Goal: Task Accomplishment & Management: Use online tool/utility

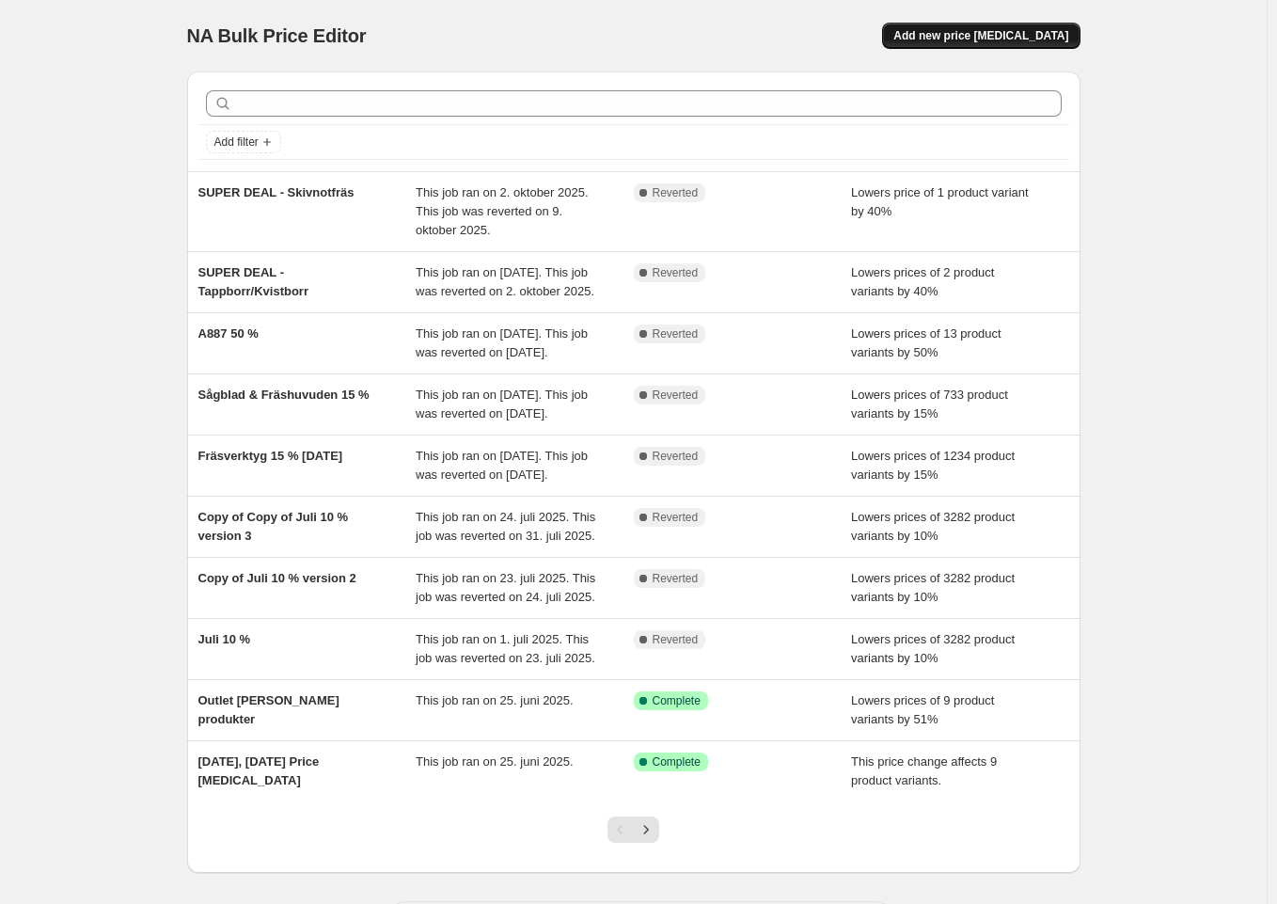
click at [1036, 36] on span "Add new price [MEDICAL_DATA]" at bounding box center [980, 35] width 175 height 15
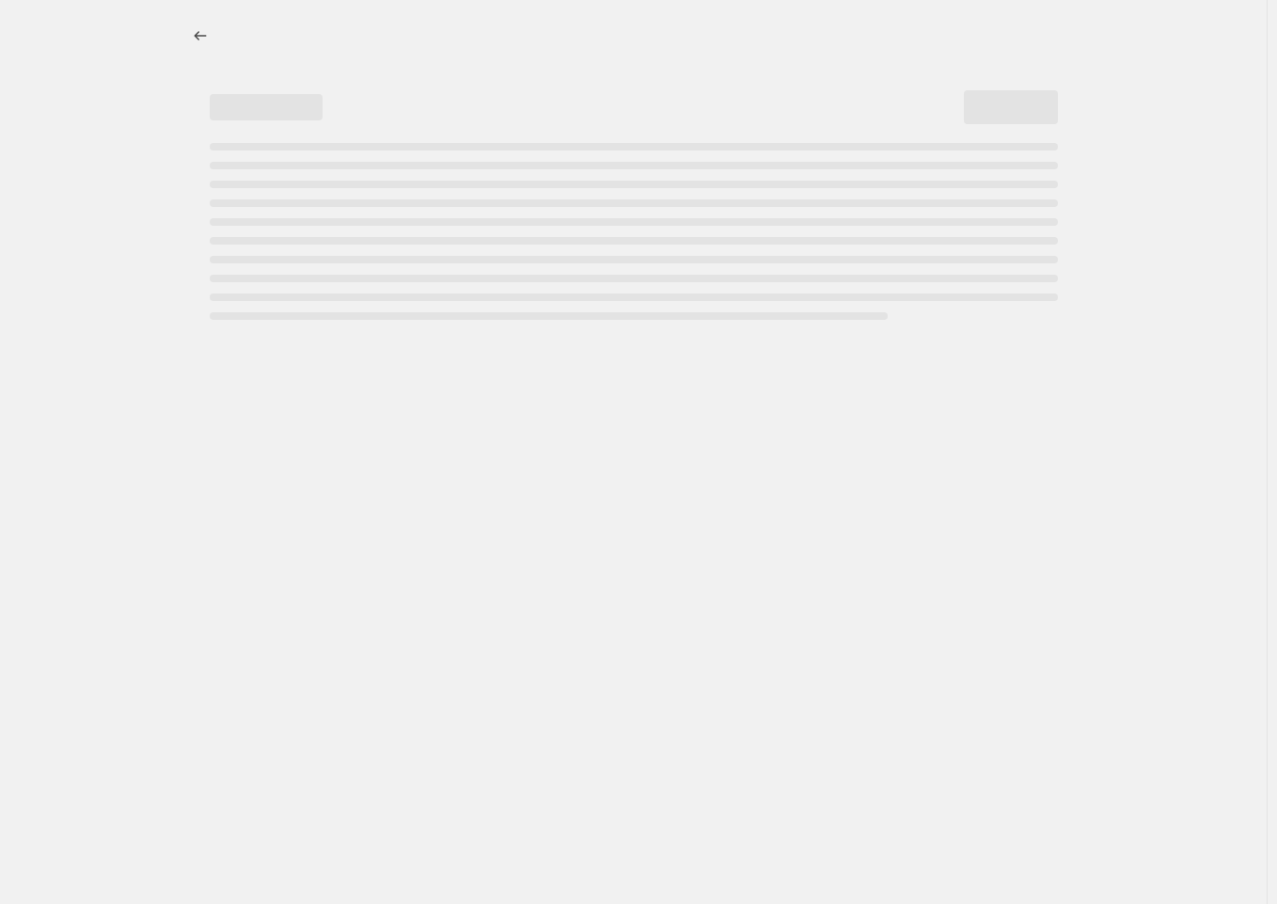
select select "percentage"
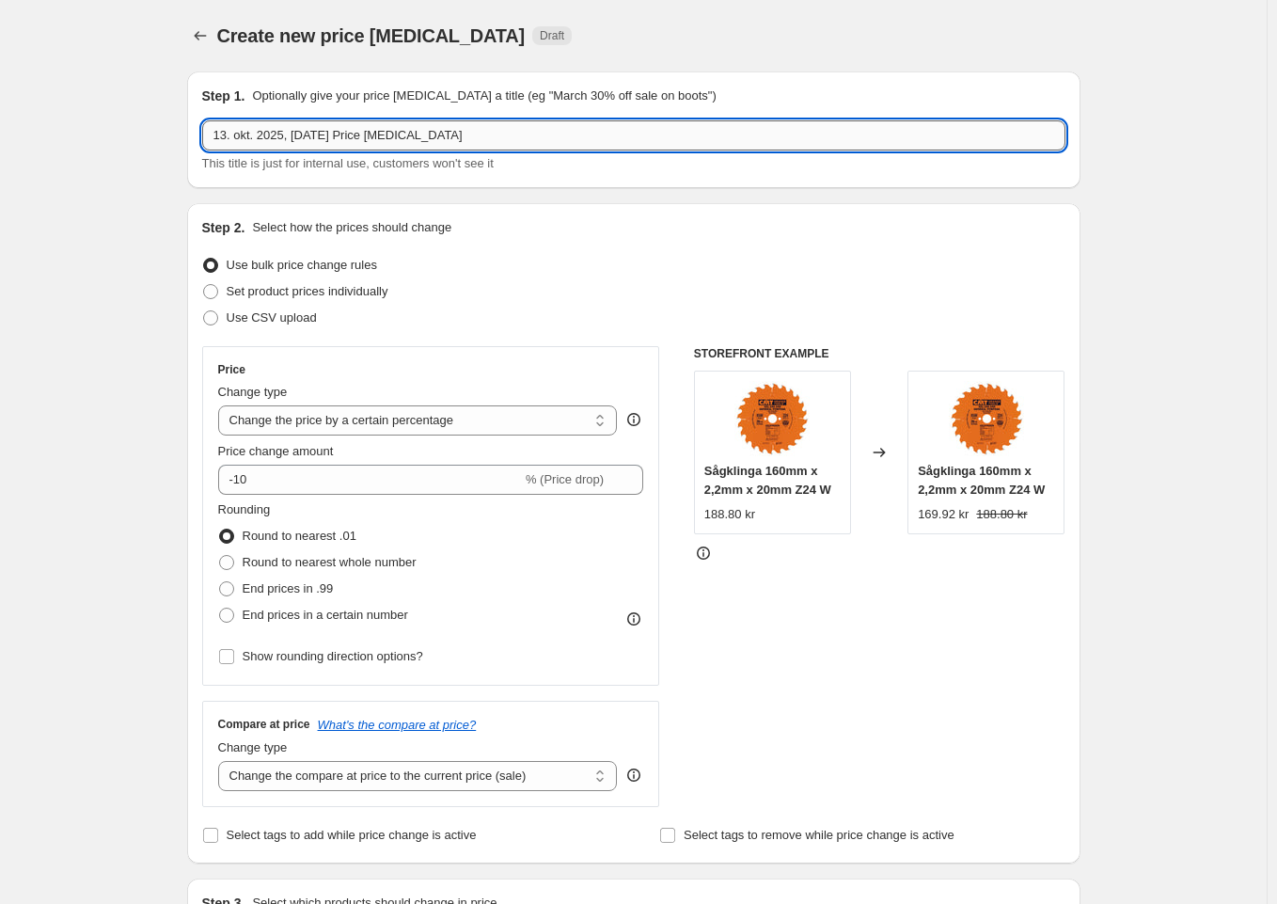
click at [450, 142] on input "13. okt. 2025, [DATE] Price [MEDICAL_DATA]" at bounding box center [633, 135] width 863 height 30
type input "1"
paste input "900.005.31"
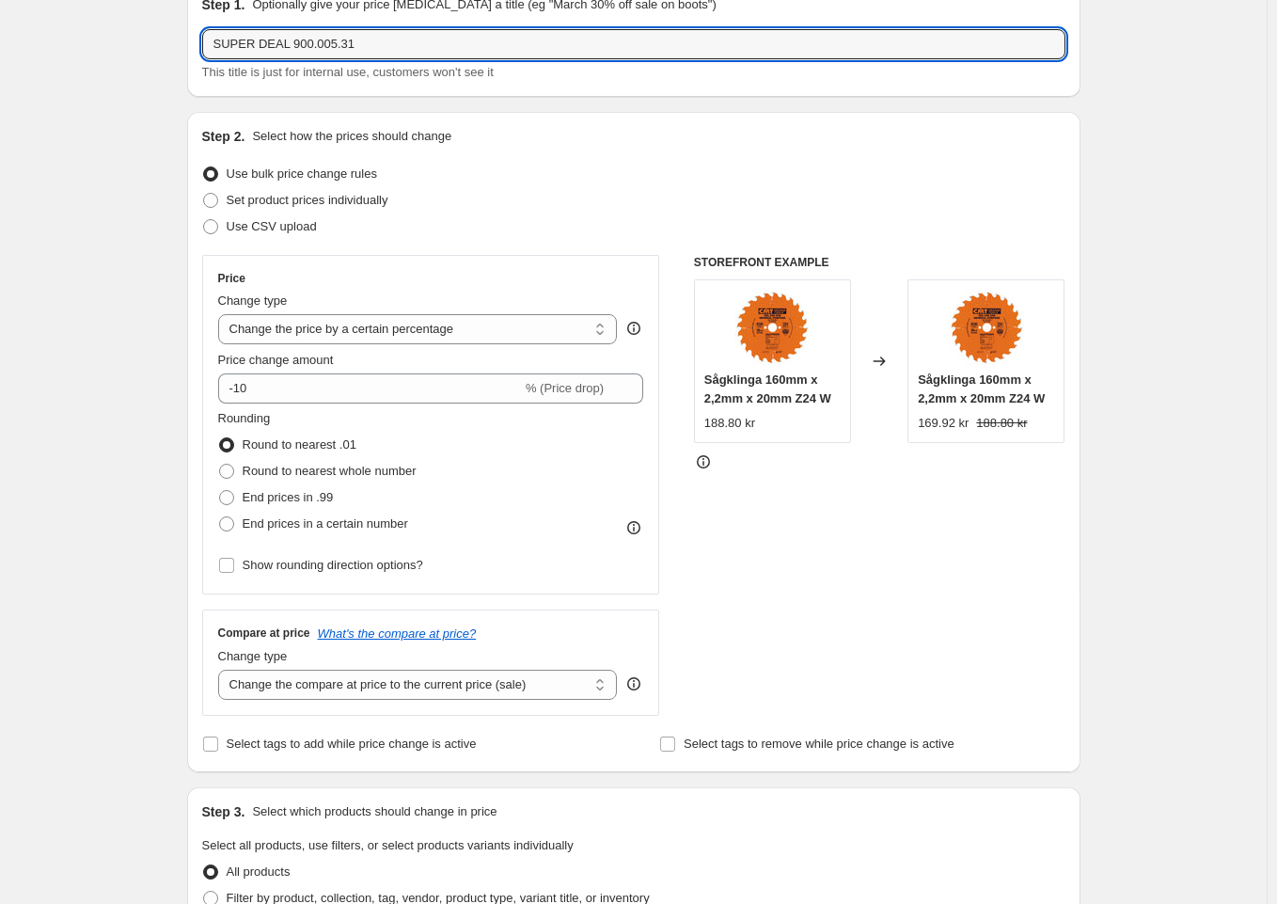
scroll to position [93, 0]
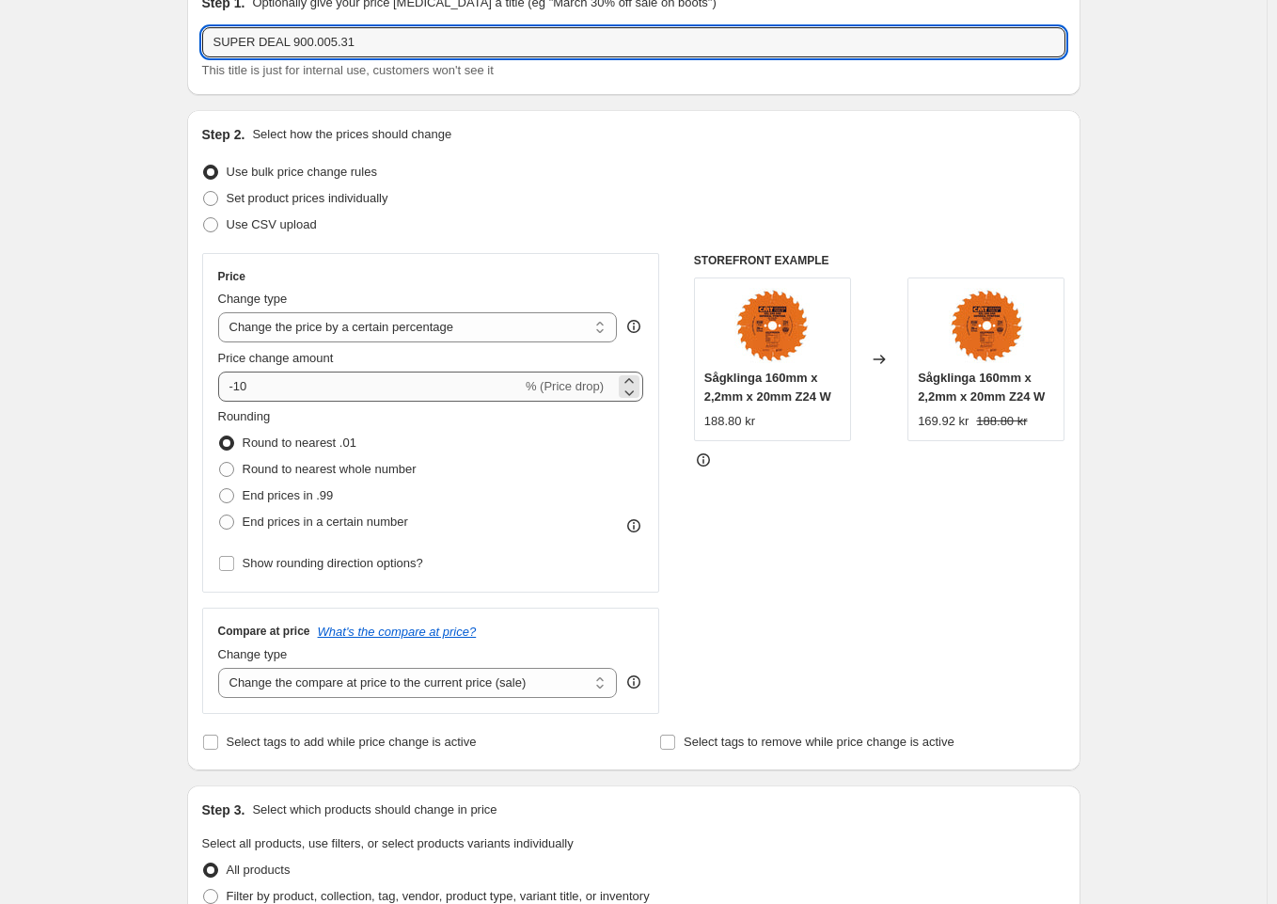
type input "SUPER DEAL 900.005.31"
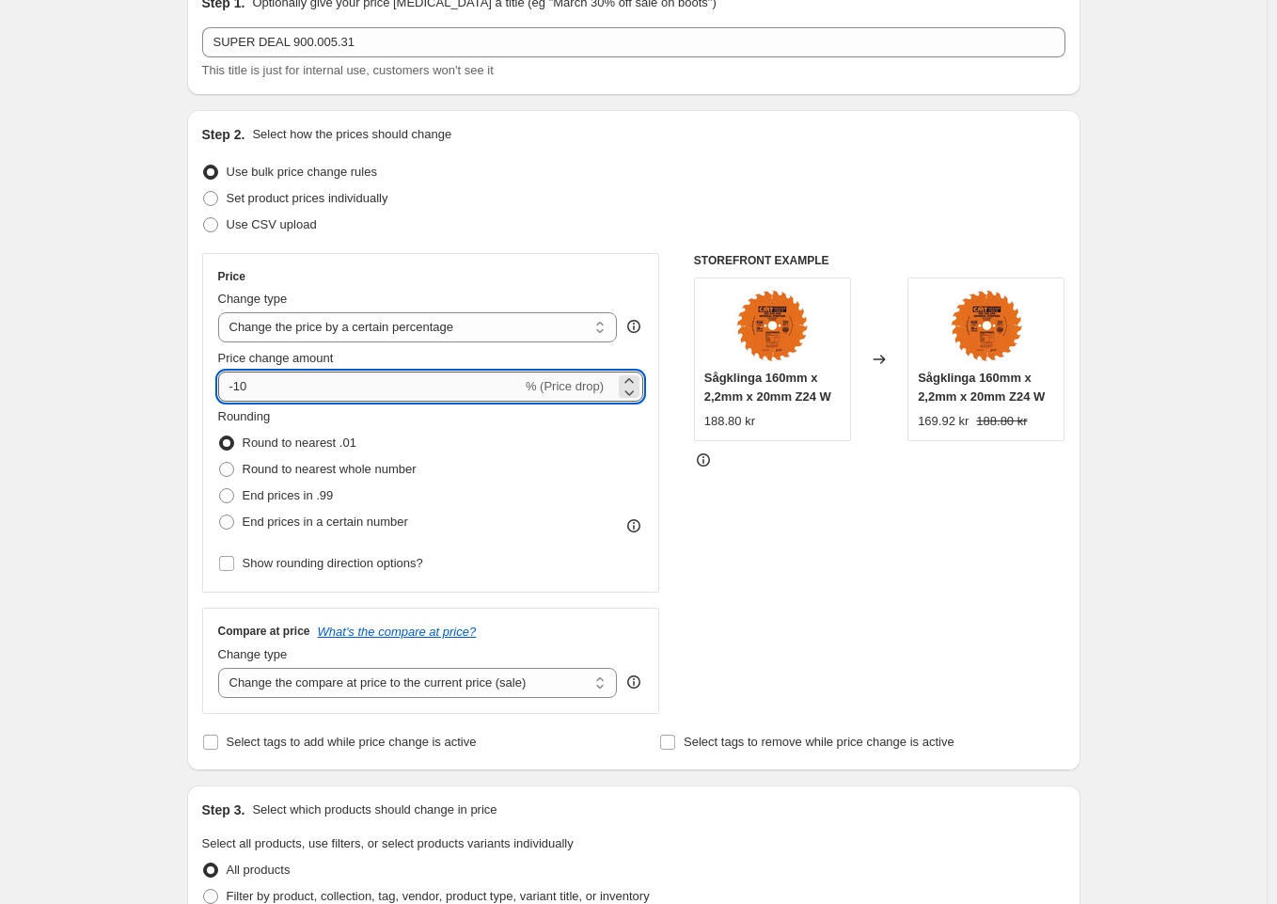
click at [433, 383] on input "-10" at bounding box center [370, 386] width 304 height 30
type input "-1"
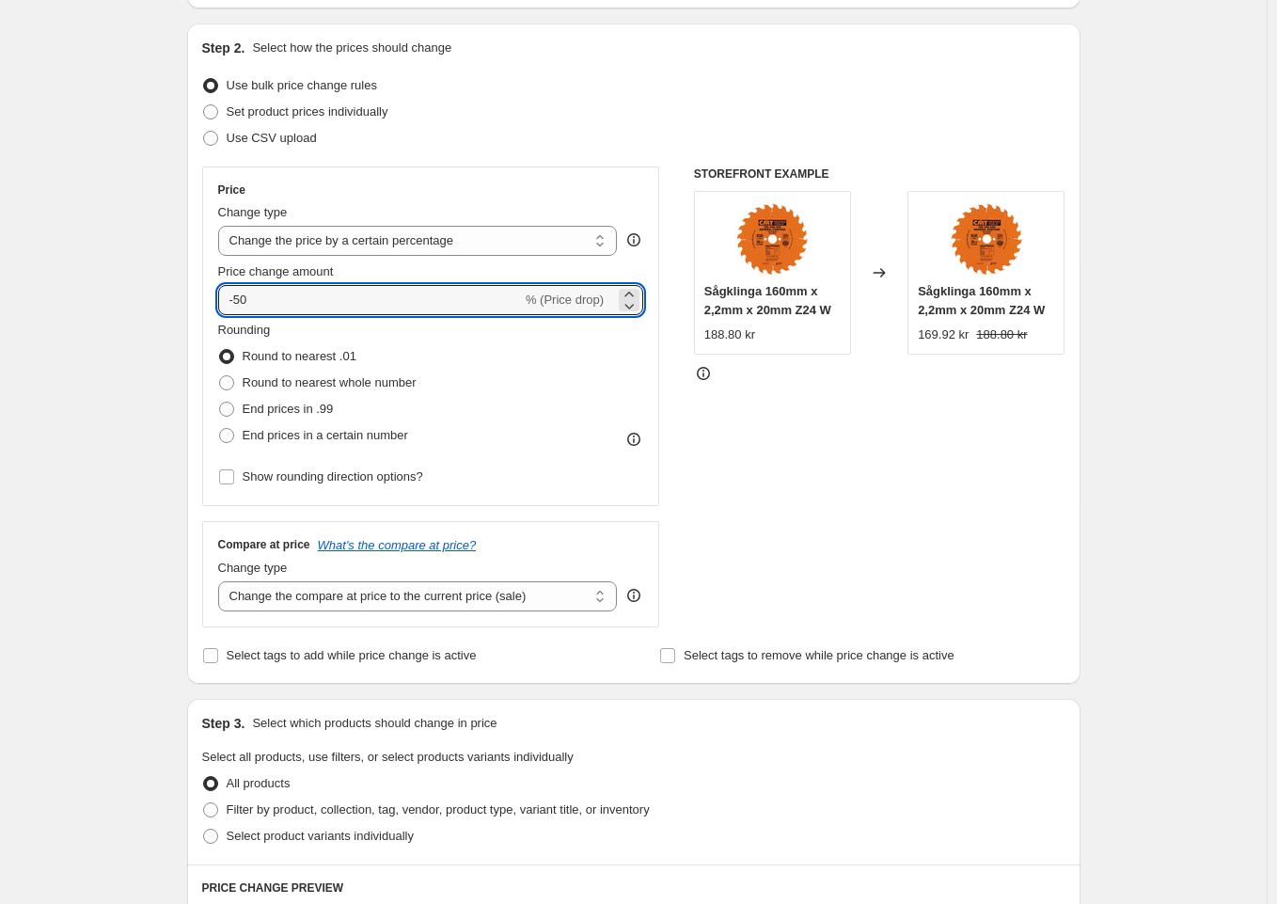
type input "-50"
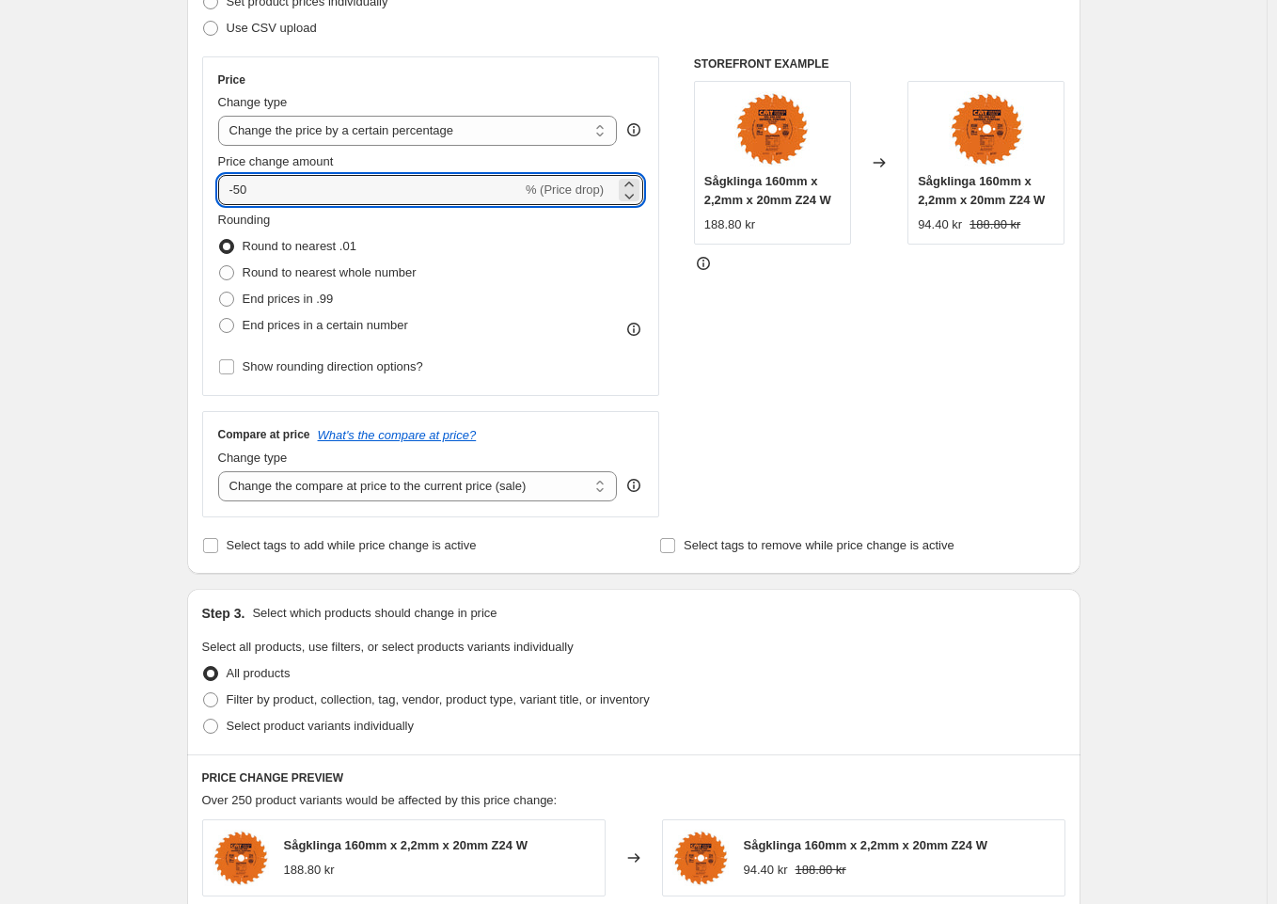
scroll to position [291, 0]
click at [387, 700] on span "Filter by product, collection, tag, vendor, product type, variant title, or inv…" at bounding box center [438, 698] width 423 height 14
click at [204, 692] on input "Filter by product, collection, tag, vendor, product type, variant title, or inv…" at bounding box center [203, 691] width 1 height 1
radio input "true"
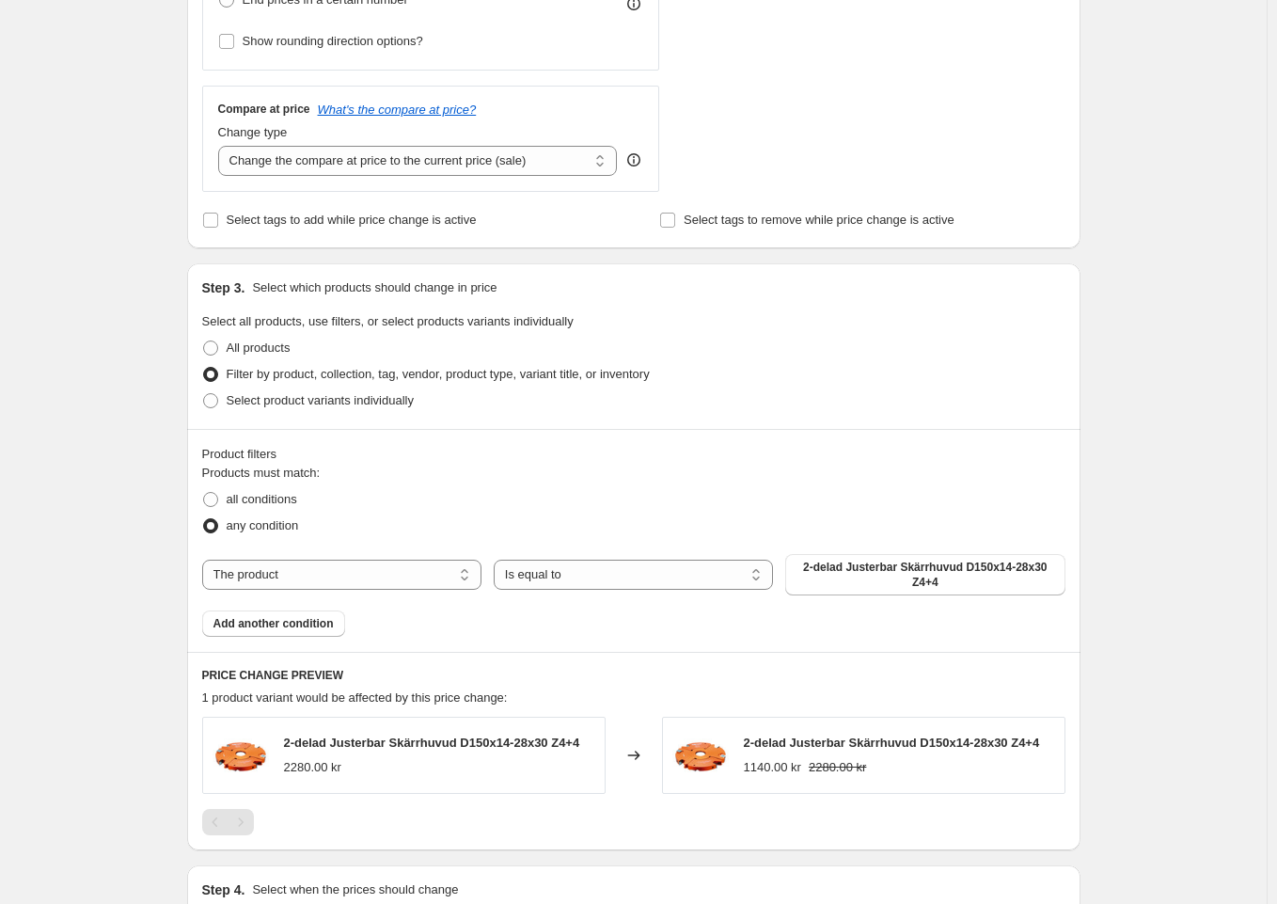
scroll to position [617, 0]
click at [889, 575] on span "2-delad Justerbar Skärrhuvud D150x14-28x30 Z4+4" at bounding box center [925, 573] width 257 height 30
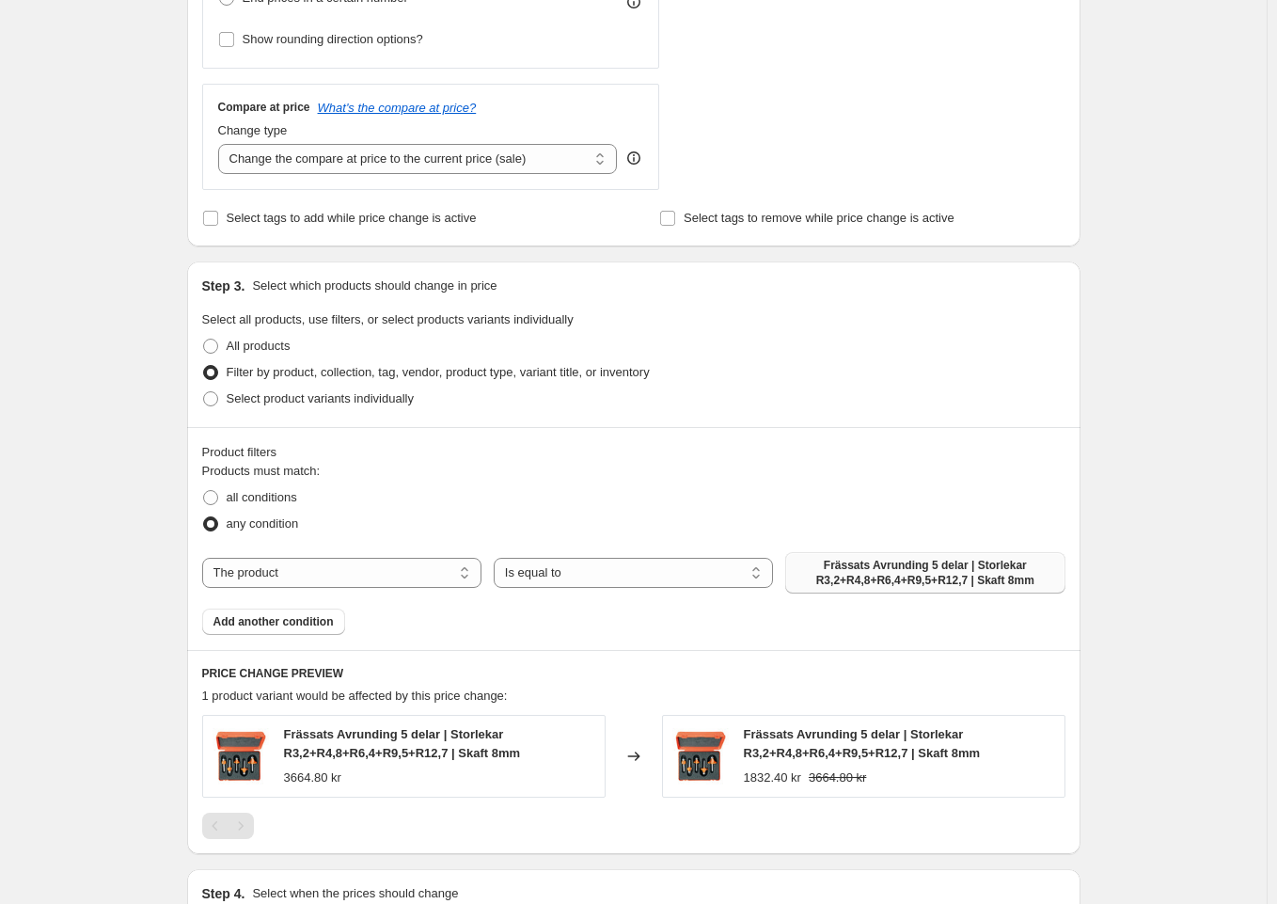
scroll to position [860, 0]
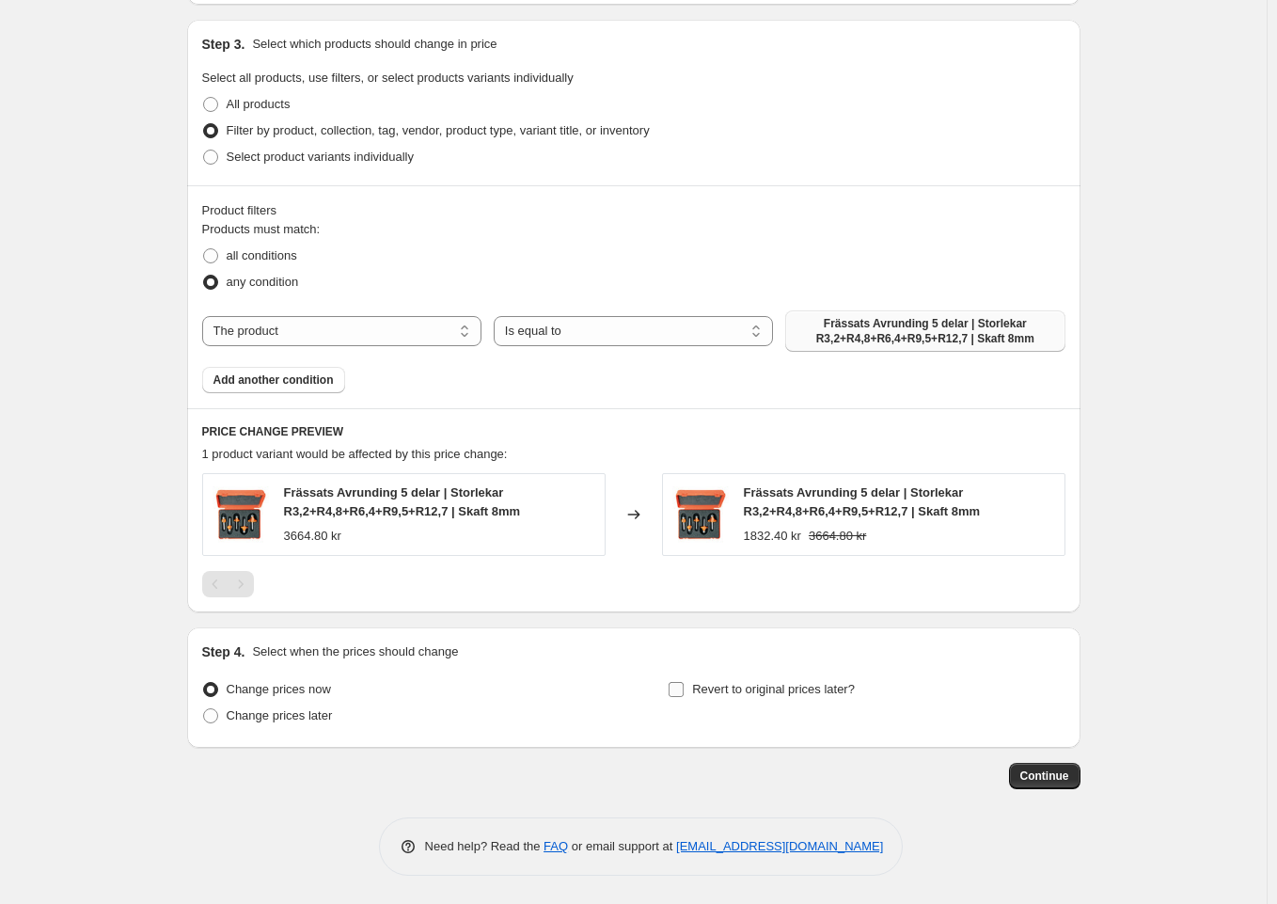
drag, startPoint x: 314, startPoint y: 716, endPoint x: 696, endPoint y: 700, distance: 382.1
click at [696, 700] on label "Revert to original prices later?" at bounding box center [761, 689] width 187 height 26
click at [684, 697] on input "Revert to original prices later?" at bounding box center [676, 689] width 15 height 15
checkbox input "true"
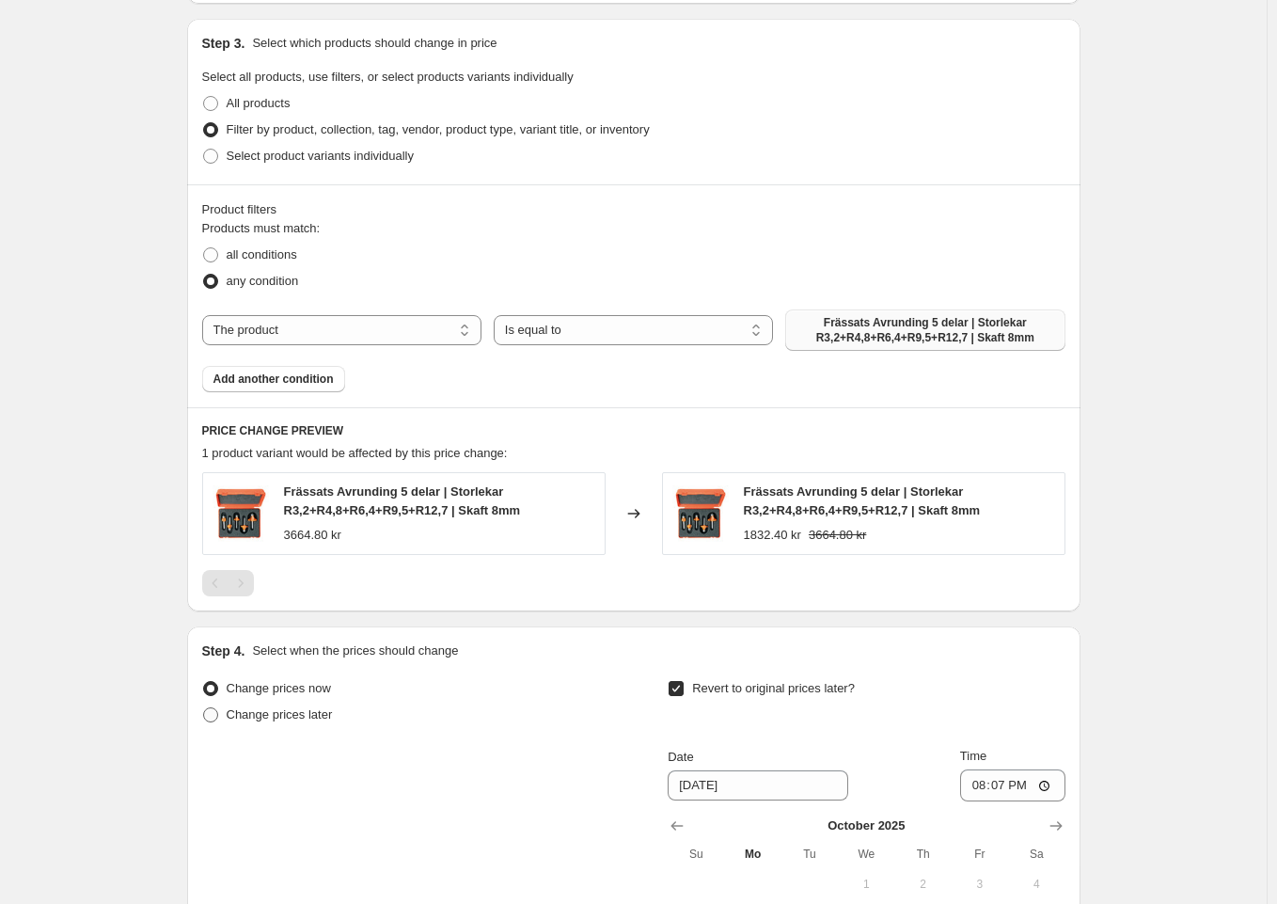
click at [283, 711] on span "Change prices later" at bounding box center [280, 714] width 106 height 14
click at [204, 708] on input "Change prices later" at bounding box center [203, 707] width 1 height 1
radio input "true"
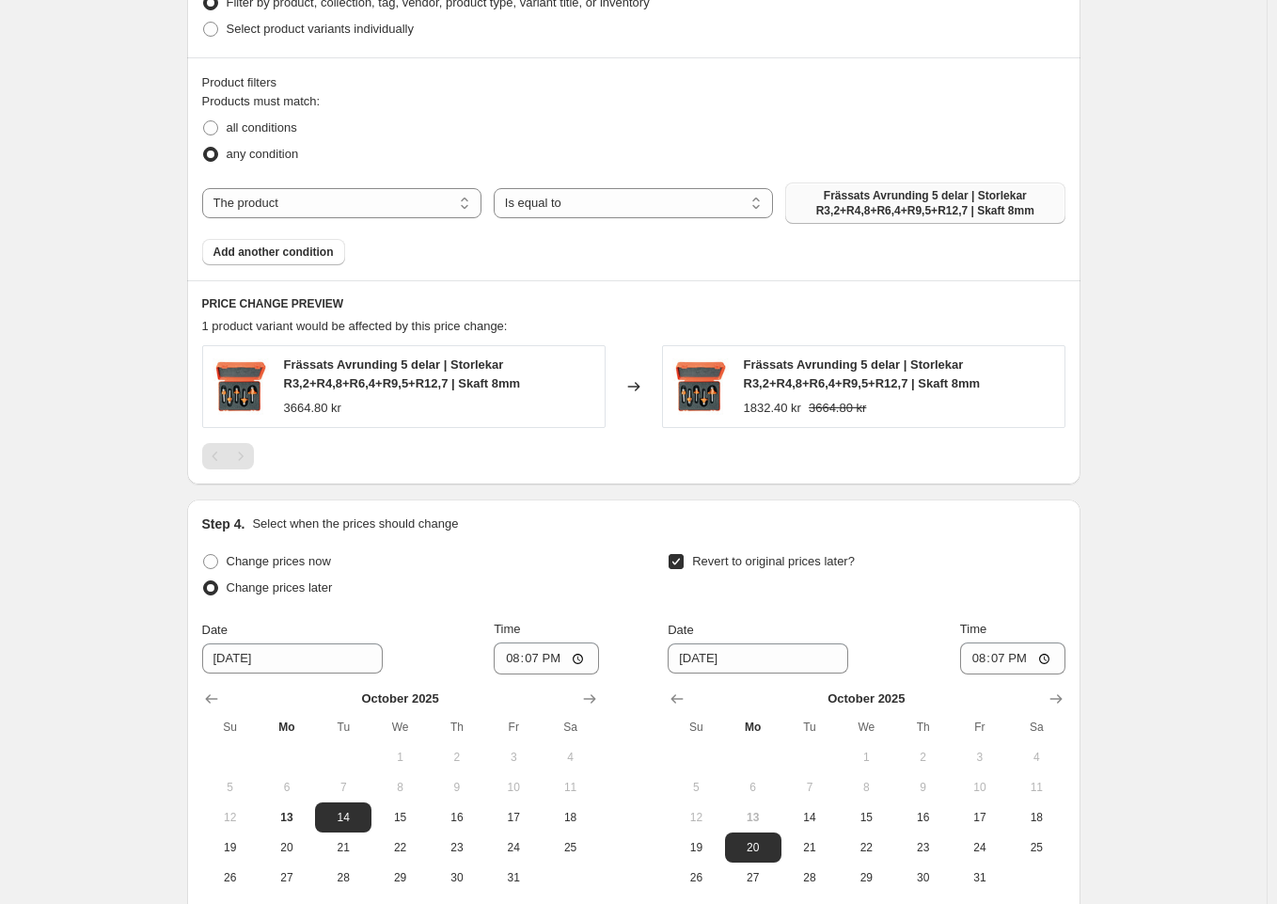
scroll to position [990, 0]
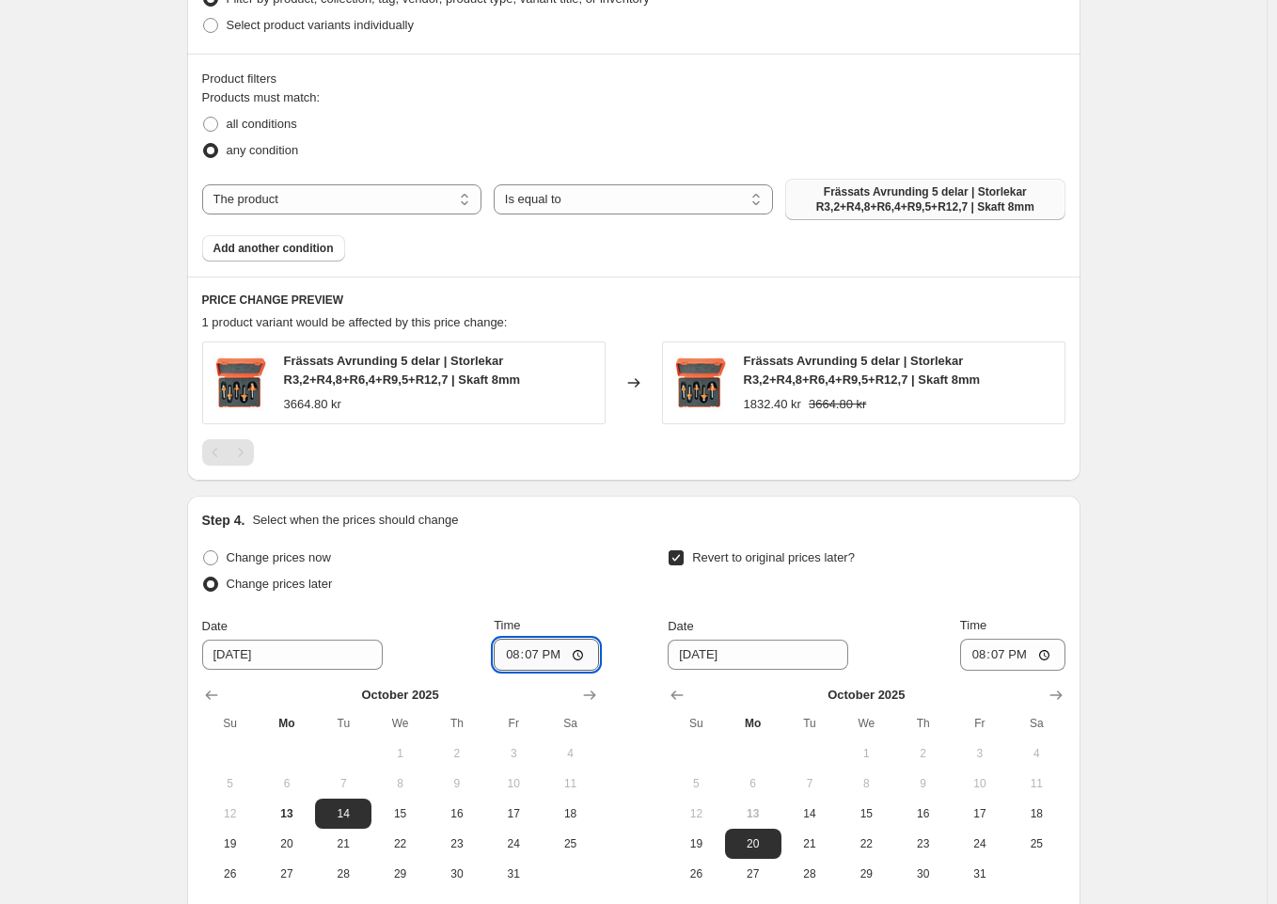
click at [562, 659] on input "20:07" at bounding box center [546, 655] width 105 height 32
click at [350, 807] on span "14" at bounding box center [343, 813] width 41 height 15
click at [582, 645] on input "20:07" at bounding box center [546, 655] width 105 height 32
click at [545, 666] on input "20:07" at bounding box center [546, 655] width 105 height 32
type input "00:01"
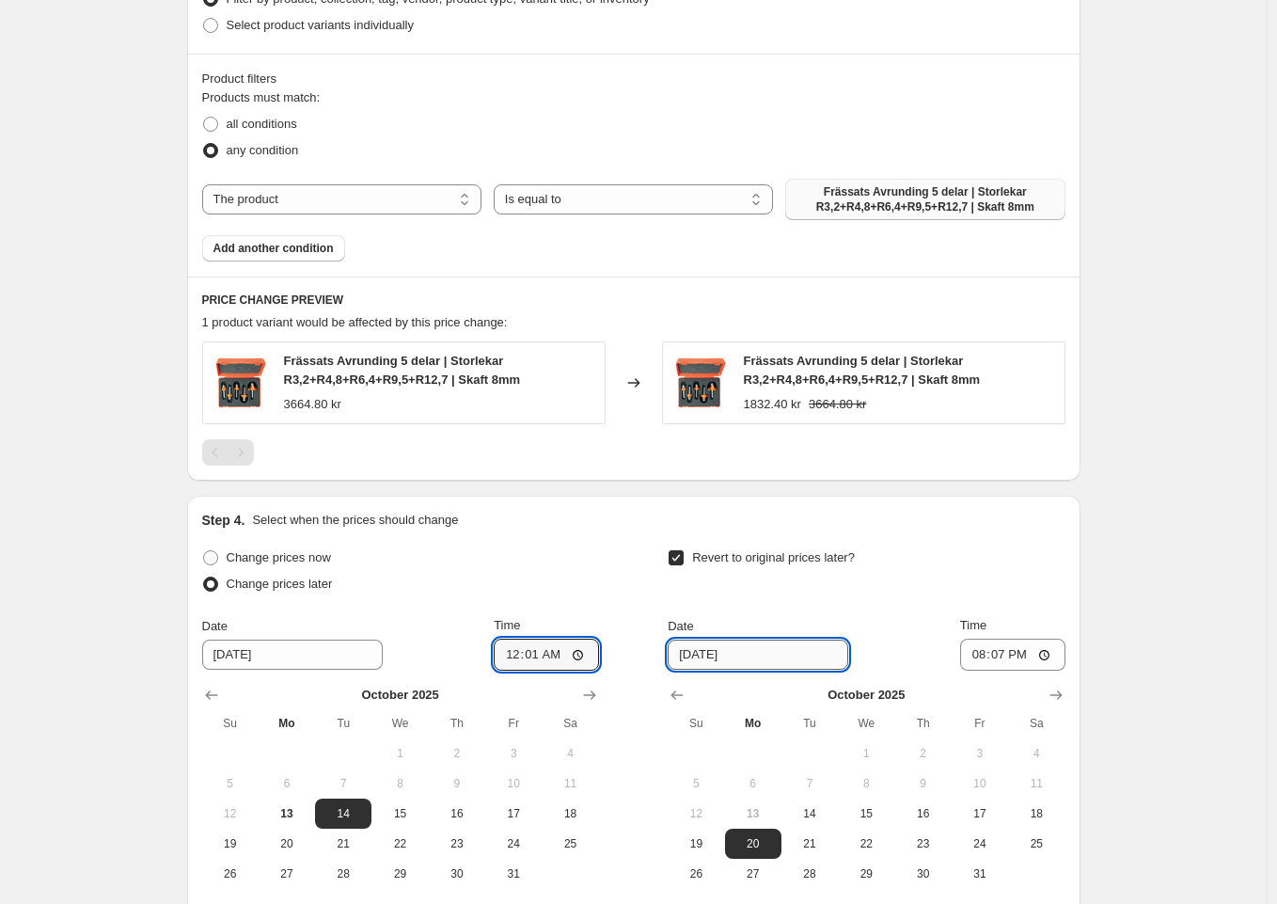
click at [760, 665] on input "[DATE]" at bounding box center [758, 654] width 181 height 30
click at [811, 843] on span "21" at bounding box center [809, 843] width 41 height 15
type input "[DATE]"
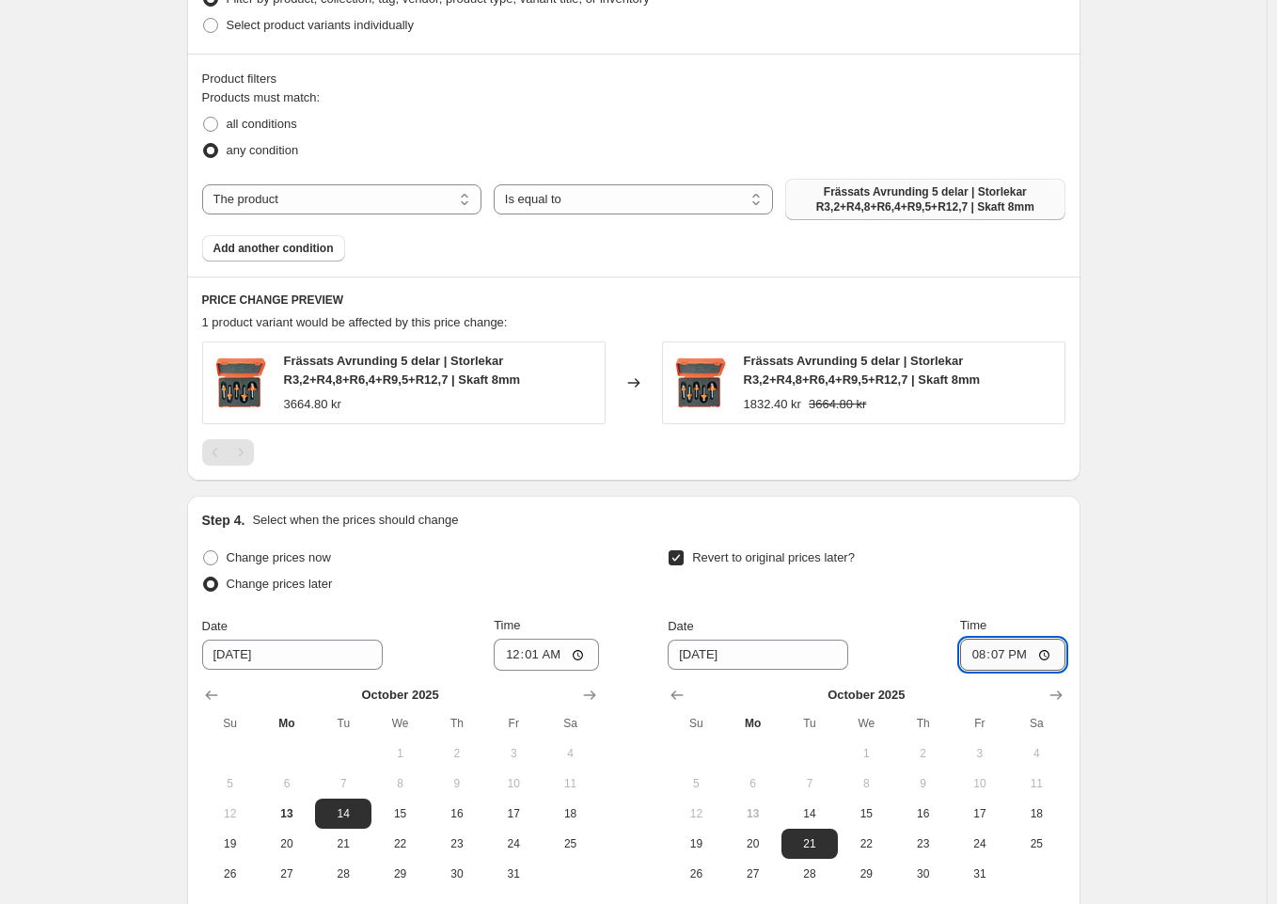
click at [1033, 654] on input "20:07" at bounding box center [1012, 655] width 105 height 32
type input "23:59"
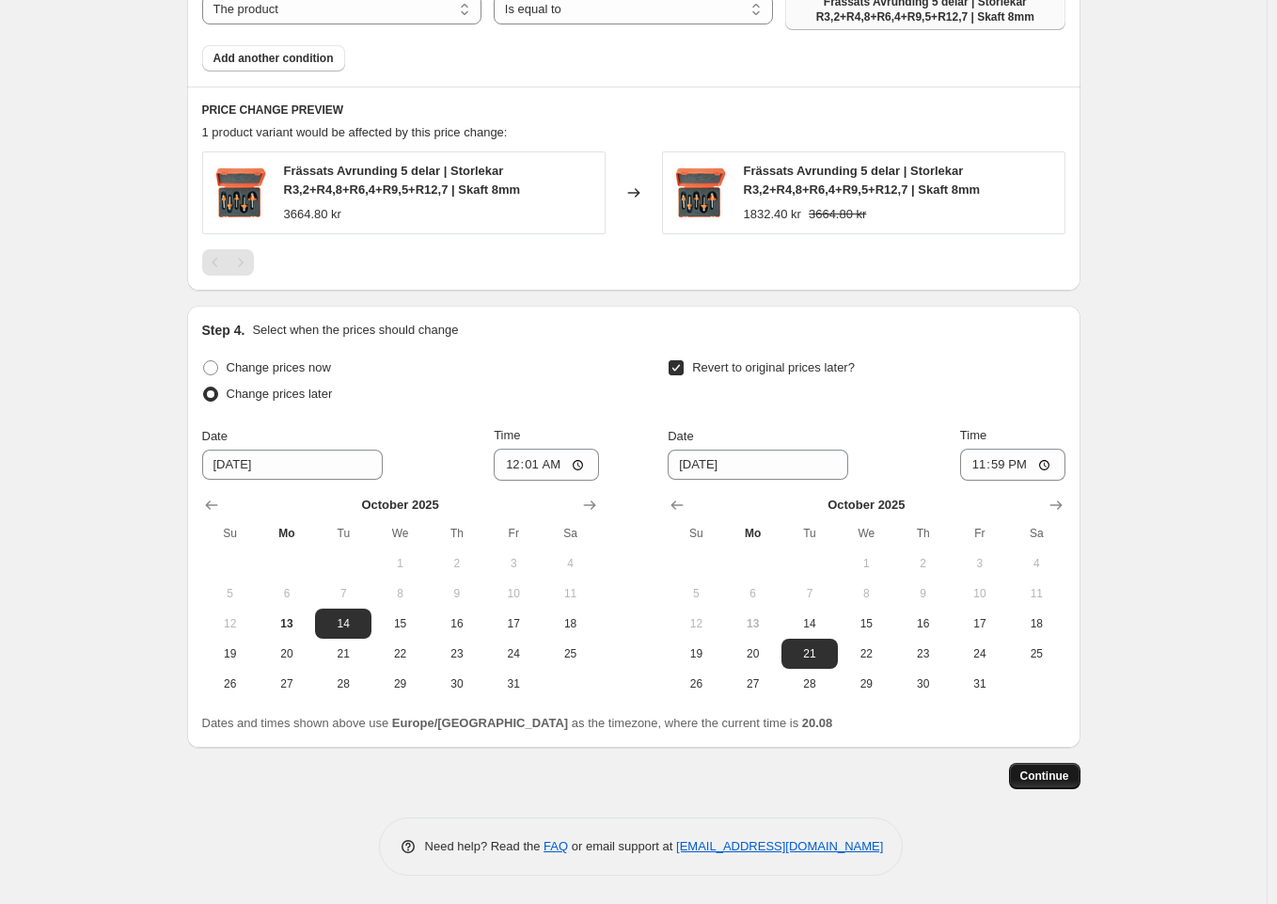
click at [1059, 780] on span "Continue" at bounding box center [1044, 775] width 49 height 15
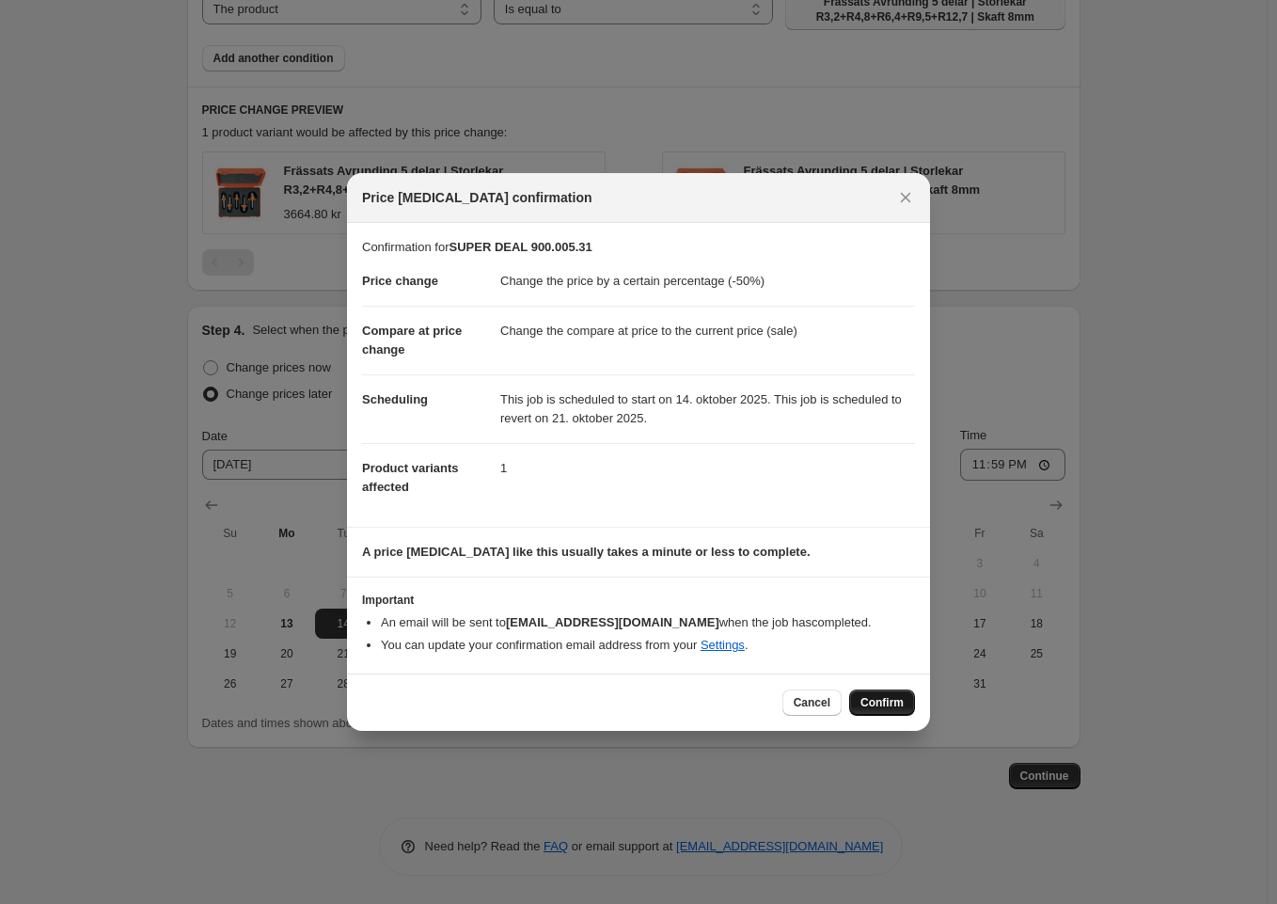
click at [883, 703] on span "Confirm" at bounding box center [881, 702] width 43 height 15
